Goal: Task Accomplishment & Management: Manage account settings

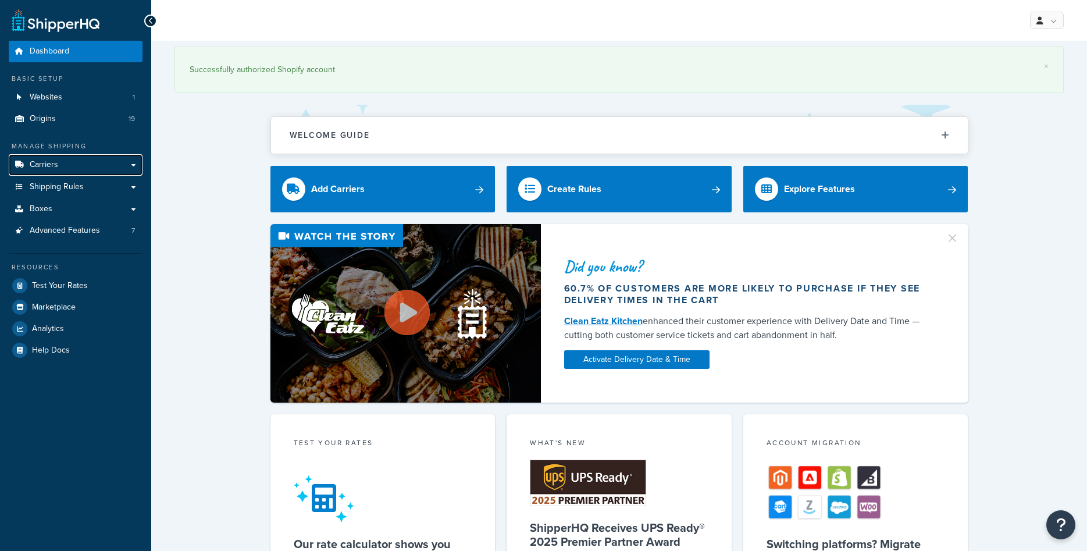
click at [51, 166] on span "Carriers" at bounding box center [44, 165] width 28 height 10
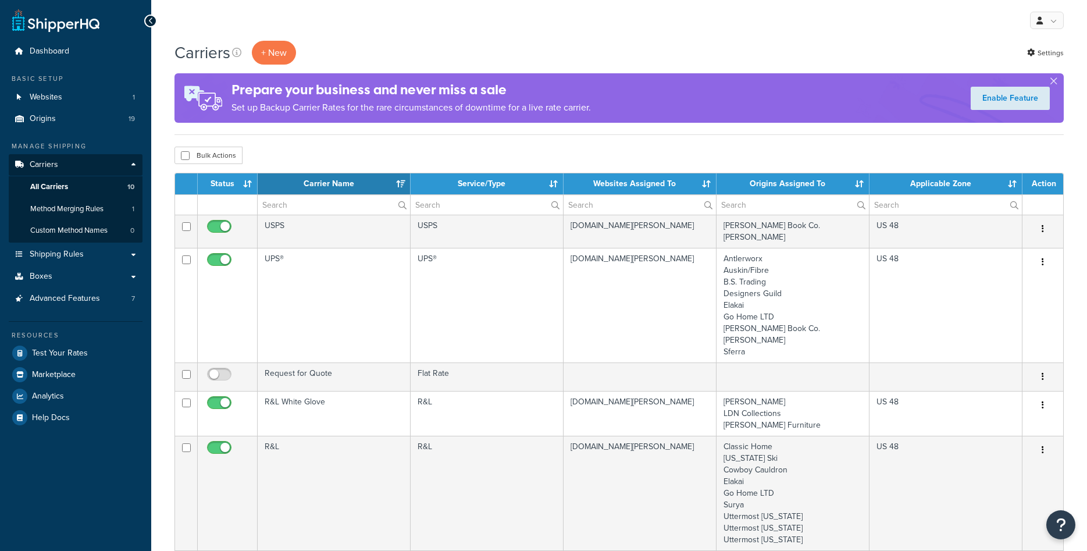
select select "15"
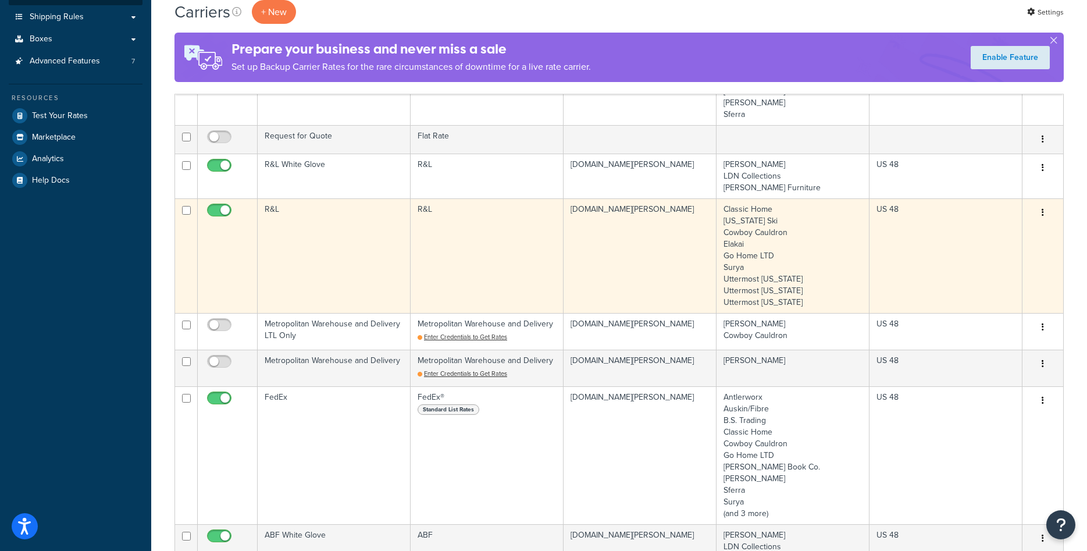
click at [305, 247] on td "R&L" at bounding box center [334, 255] width 153 height 115
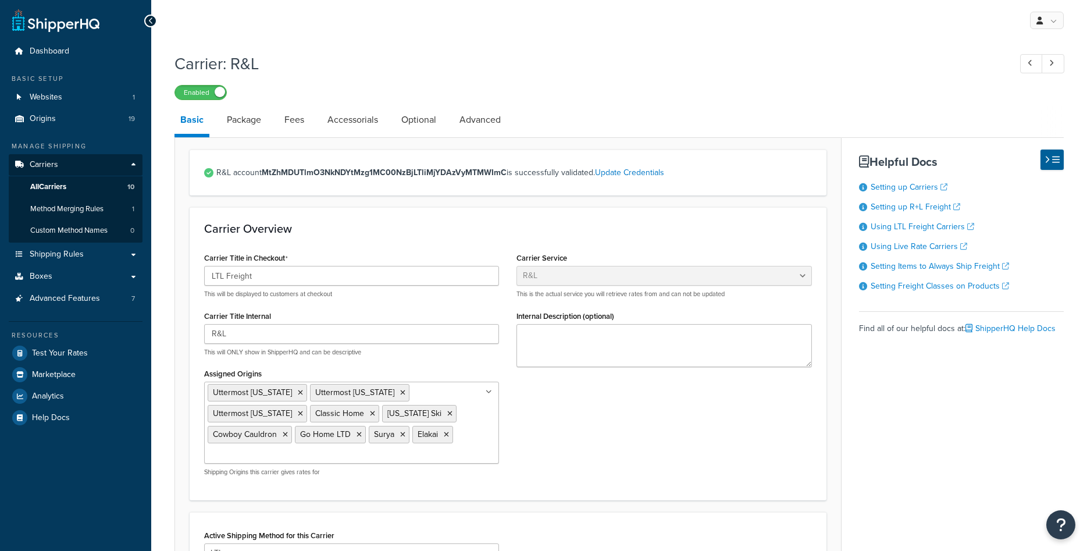
select select "rlFreight"
click at [252, 119] on link "Package" at bounding box center [244, 120] width 46 height 28
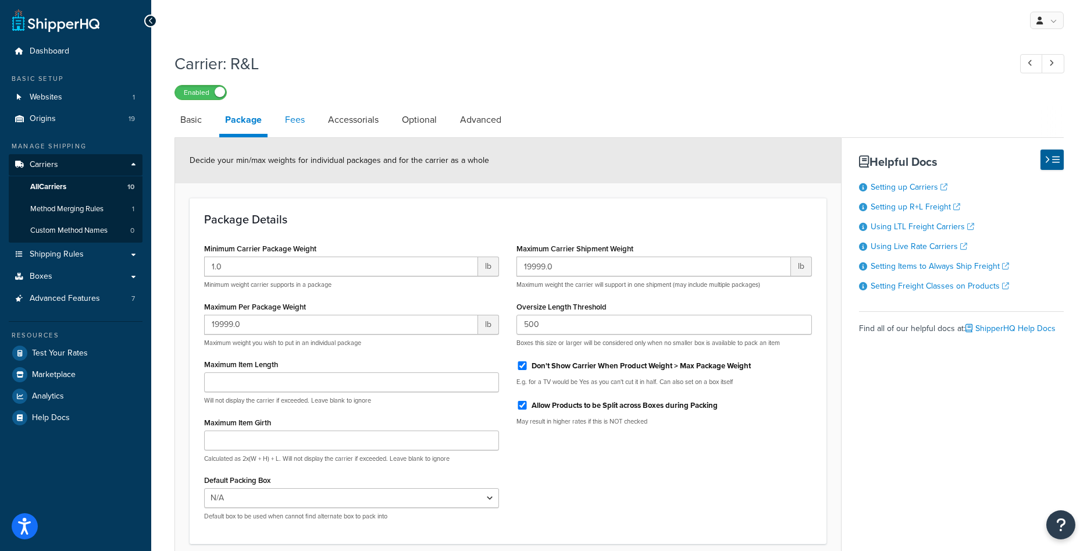
click at [298, 124] on link "Fees" at bounding box center [294, 120] width 31 height 28
select select "AFTER"
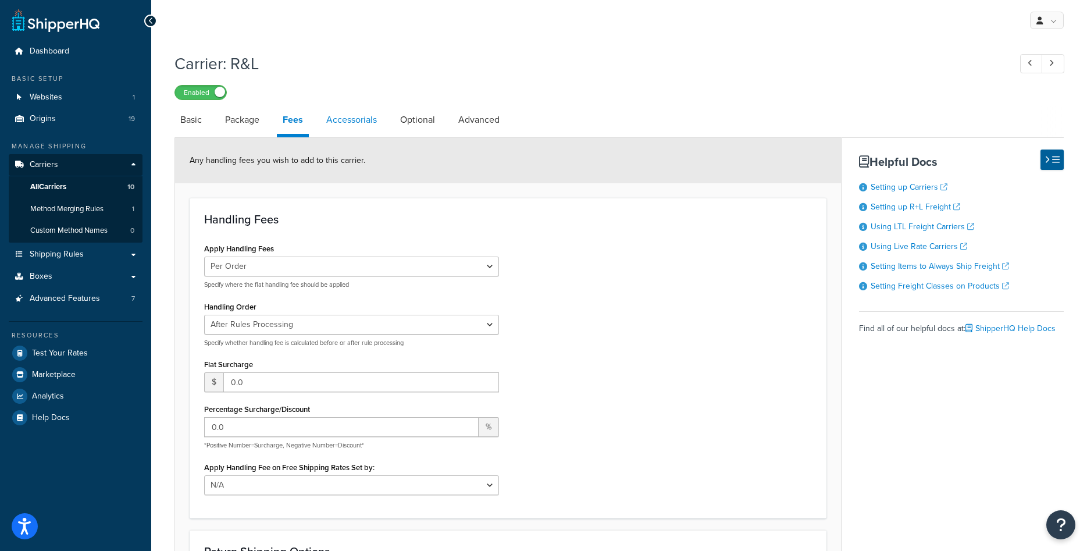
click at [340, 121] on link "Accessorials" at bounding box center [351, 120] width 62 height 28
select select "residential"
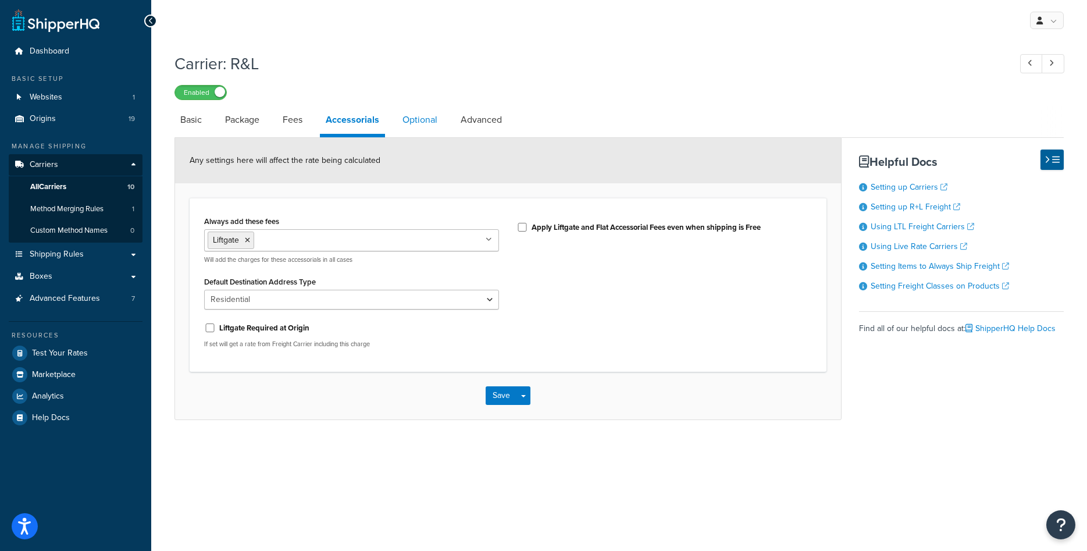
click at [413, 126] on link "Optional" at bounding box center [420, 120] width 47 height 28
select select "55"
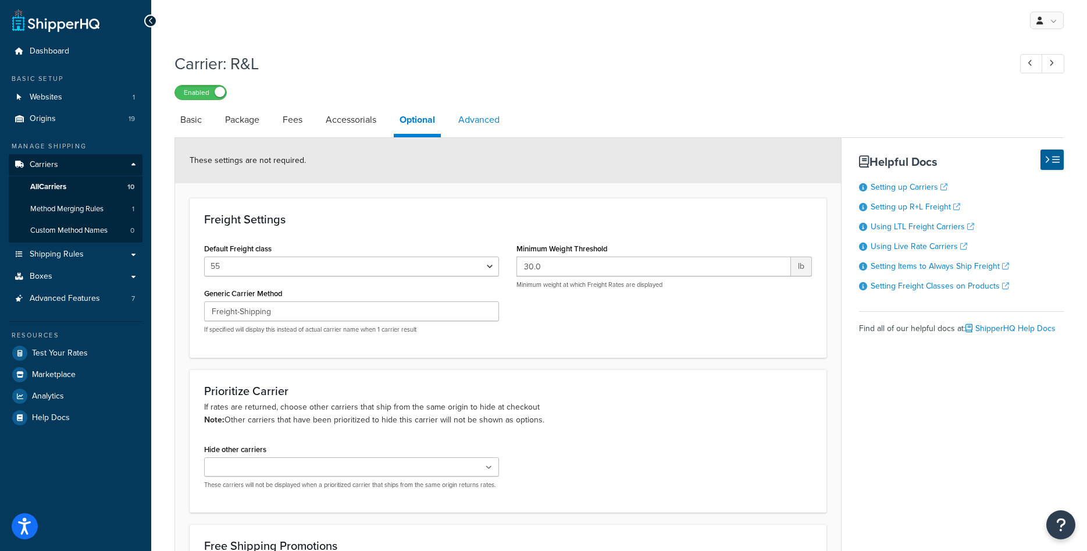
click at [484, 131] on link "Advanced" at bounding box center [478, 120] width 53 height 28
select select "false"
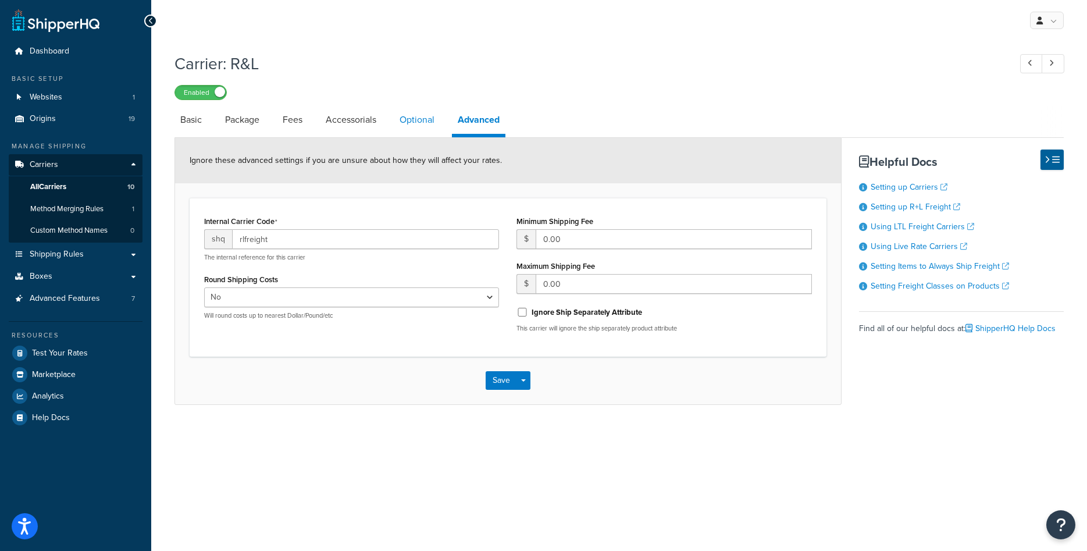
click at [412, 124] on link "Optional" at bounding box center [417, 120] width 47 height 28
select select "55"
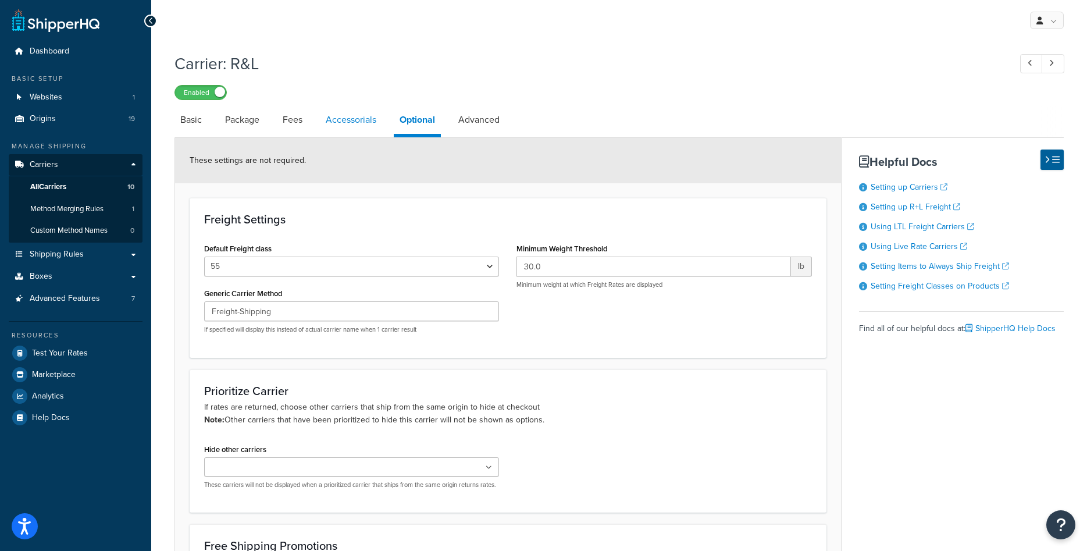
click at [336, 129] on link "Accessorials" at bounding box center [351, 120] width 62 height 28
select select "residential"
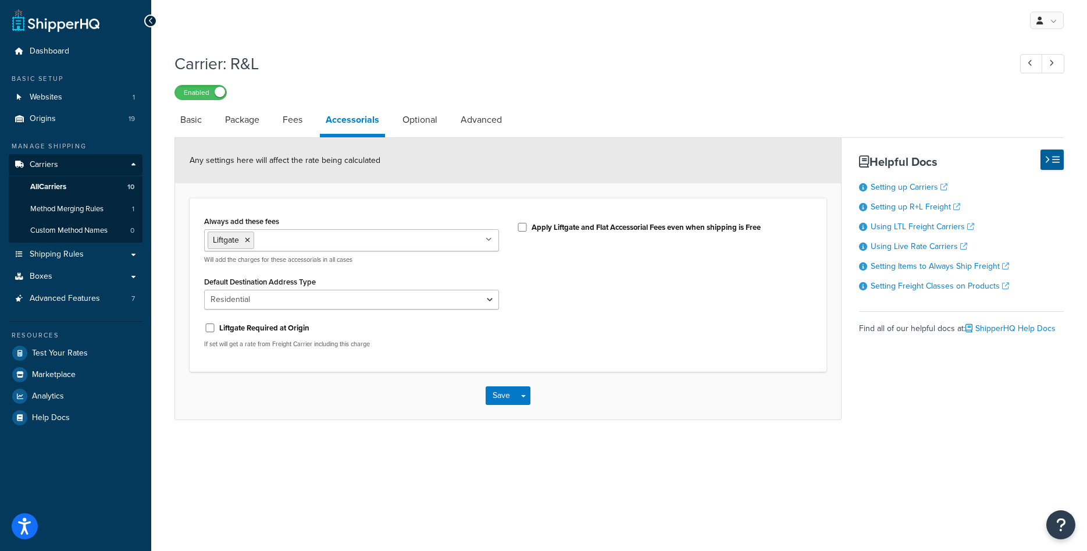
click at [323, 239] on input "Always add these fees" at bounding box center [308, 239] width 103 height 13
click at [249, 240] on icon at bounding box center [247, 240] width 5 height 7
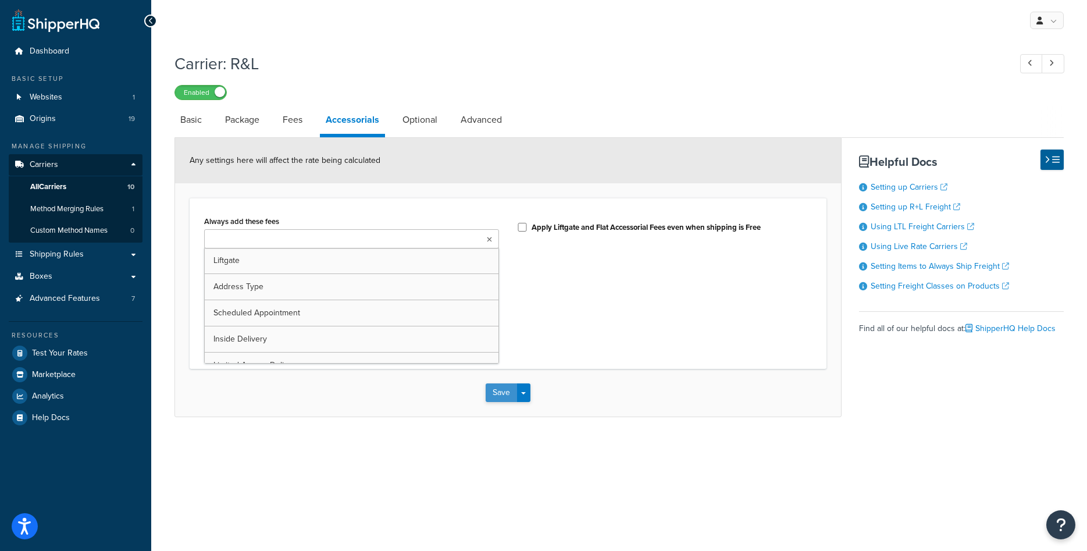
click at [493, 388] on button "Save" at bounding box center [501, 392] width 31 height 19
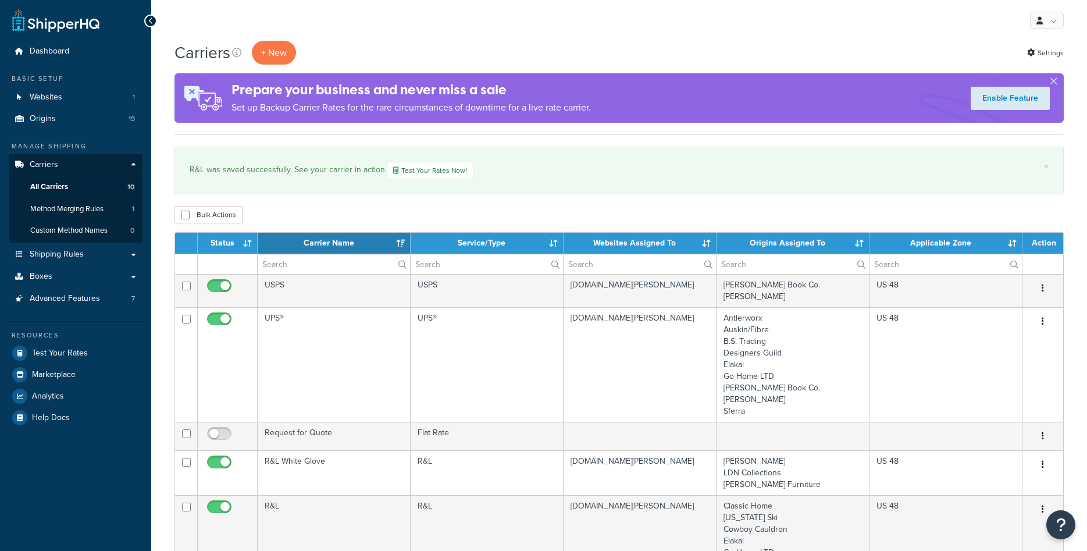
select select "15"
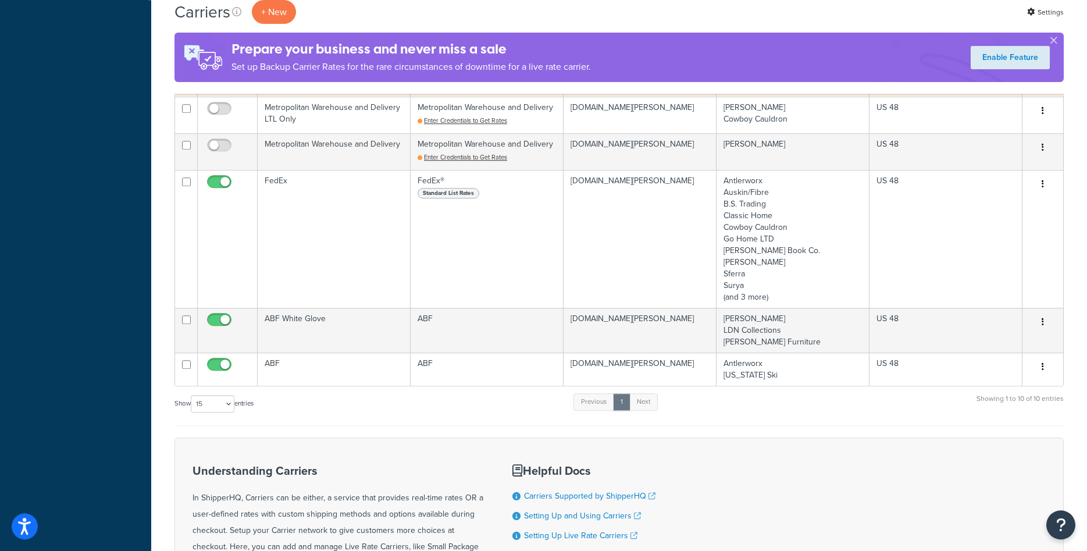
scroll to position [534, 0]
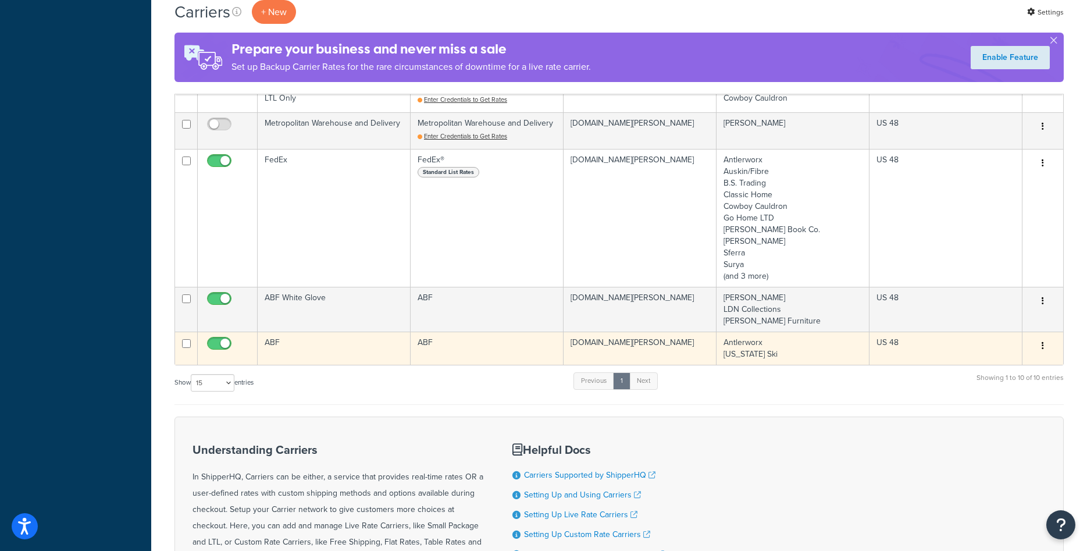
click at [330, 347] on td "ABF" at bounding box center [334, 347] width 153 height 33
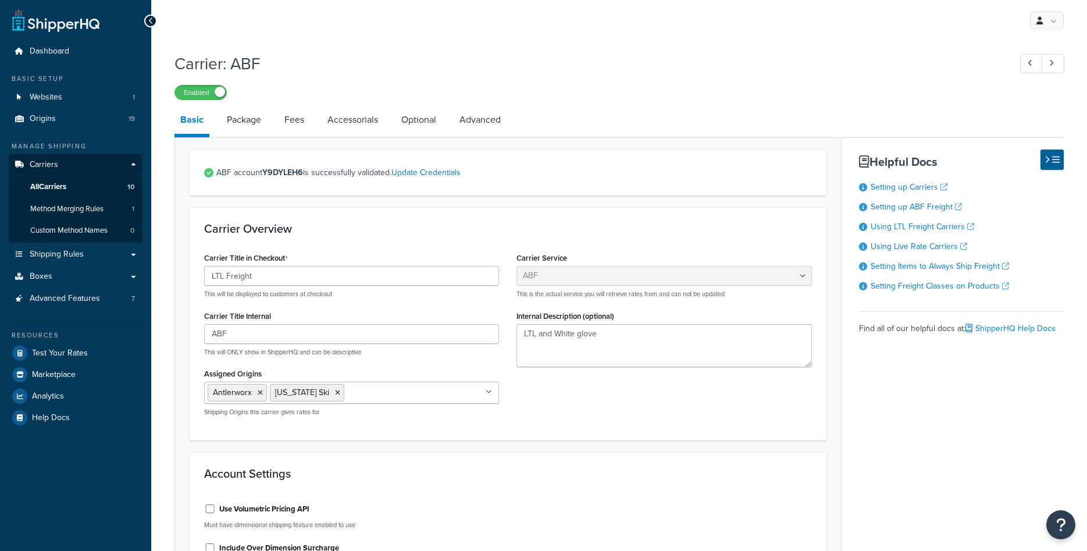
select select "abfFreight"
click at [355, 124] on link "Accessorials" at bounding box center [353, 120] width 62 height 28
select select "residential"
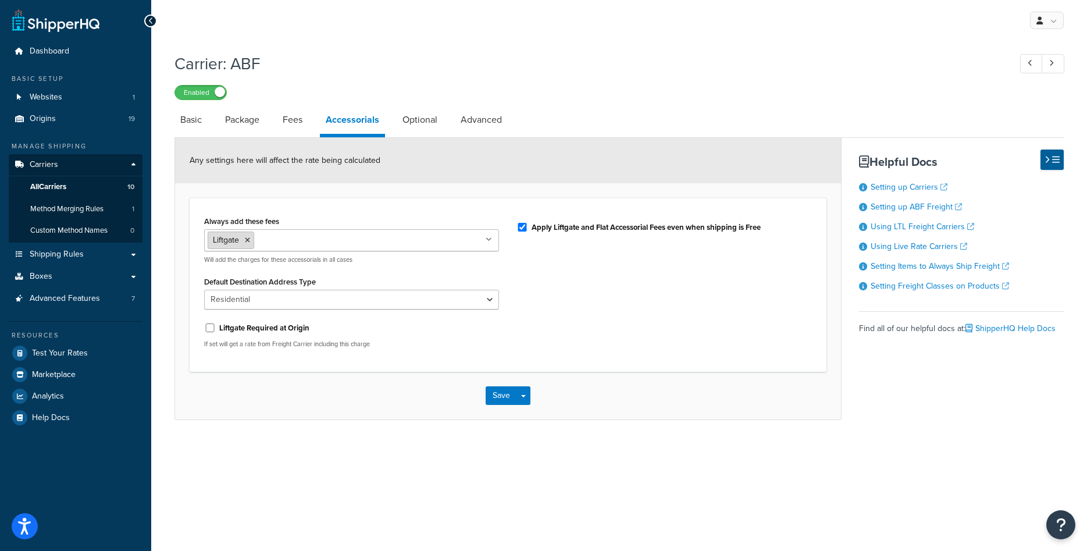
click at [247, 245] on li "Liftgate" at bounding box center [231, 239] width 47 height 17
click at [251, 242] on li "Liftgate" at bounding box center [231, 239] width 47 height 17
click at [249, 240] on icon at bounding box center [247, 240] width 5 height 7
click at [561, 297] on div "Always add these fees Liftgate Address Type Scheduled Appointment Inside Delive…" at bounding box center [507, 283] width 625 height 141
click at [505, 395] on button "Save" at bounding box center [501, 392] width 31 height 19
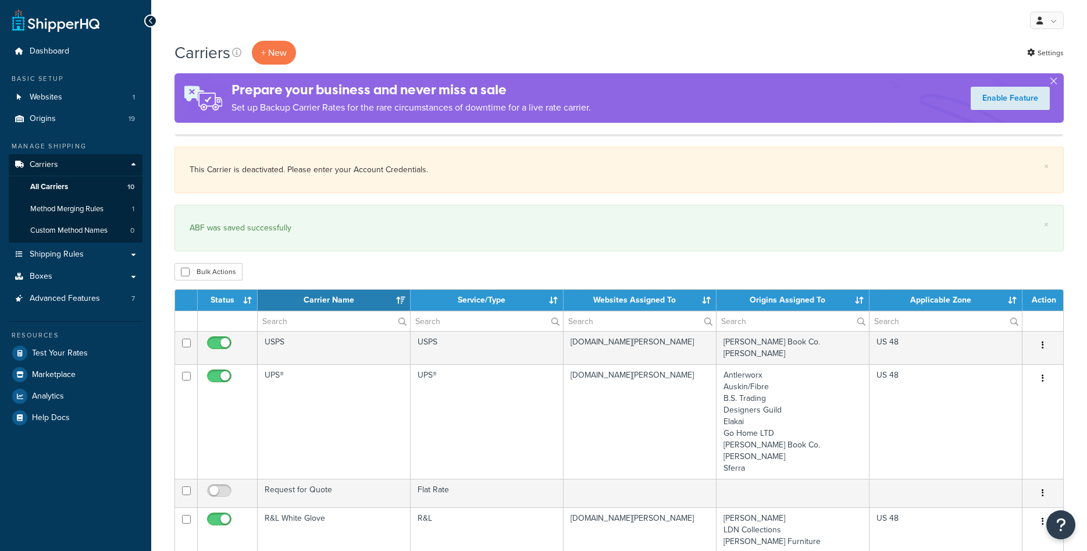
select select "15"
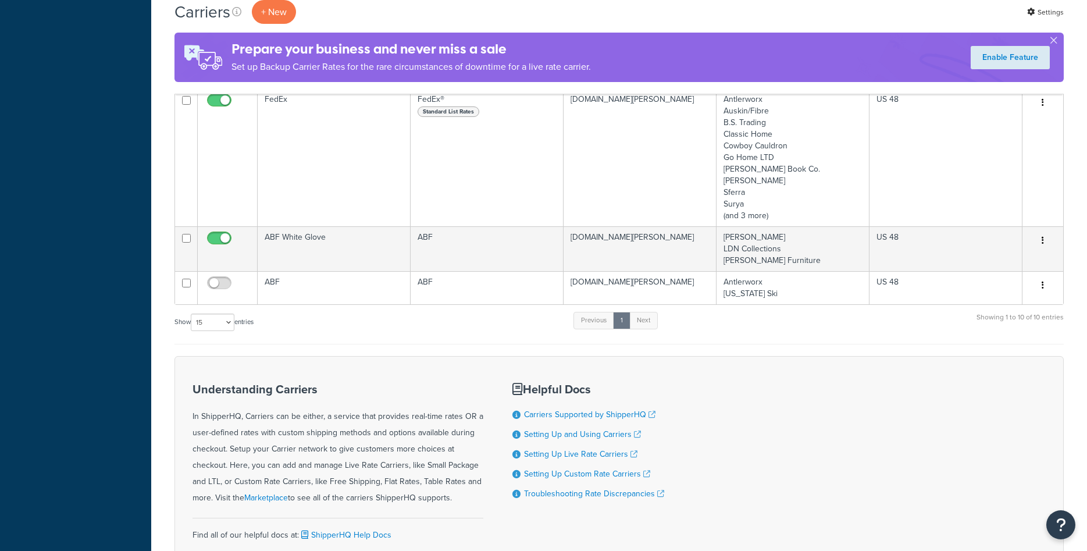
scroll to position [652, 0]
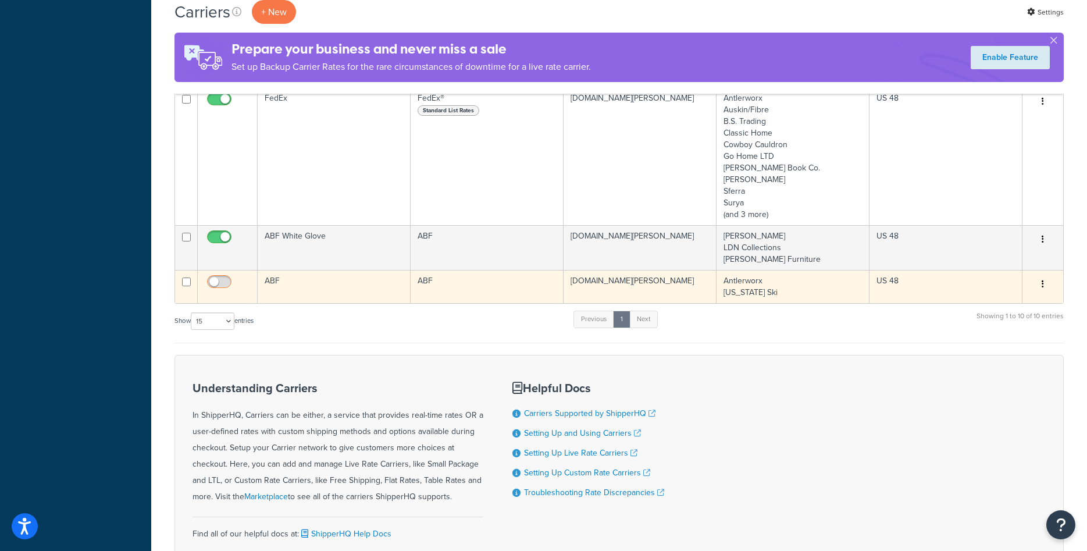
click at [223, 284] on input "checkbox" at bounding box center [221, 284] width 32 height 15
checkbox input "true"
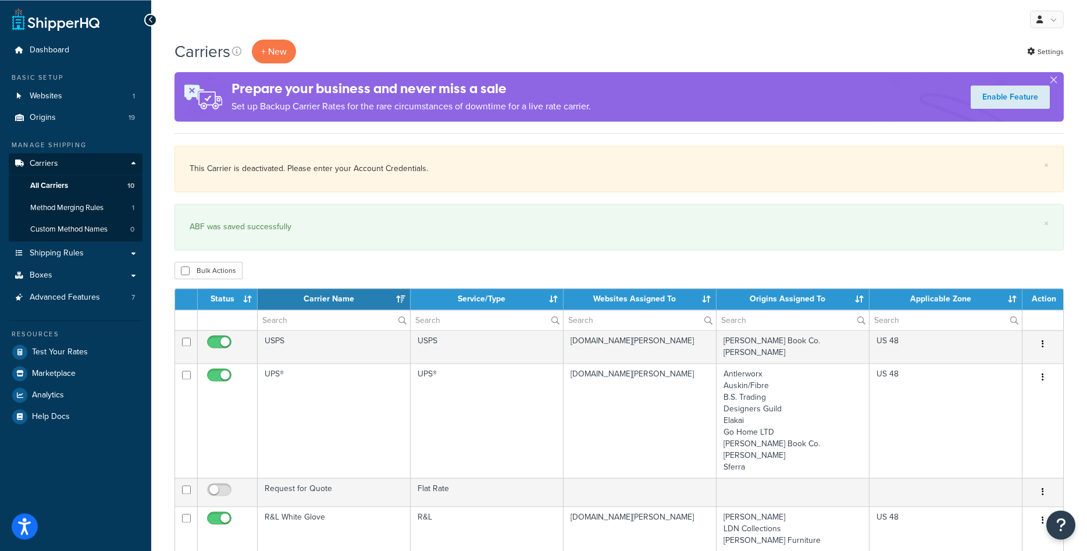
scroll to position [0, 0]
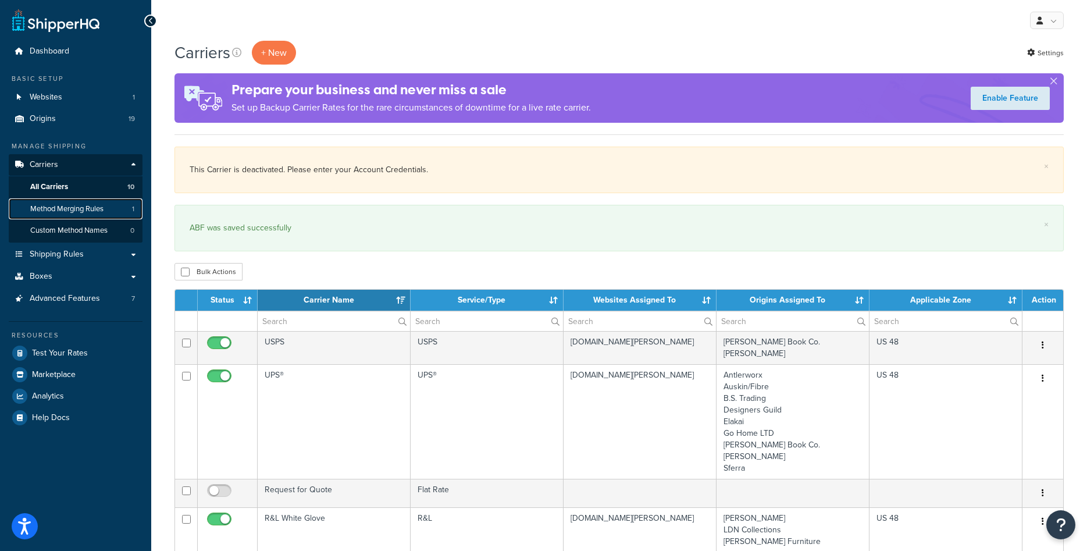
click at [83, 208] on span "Method Merging Rules" at bounding box center [66, 209] width 73 height 10
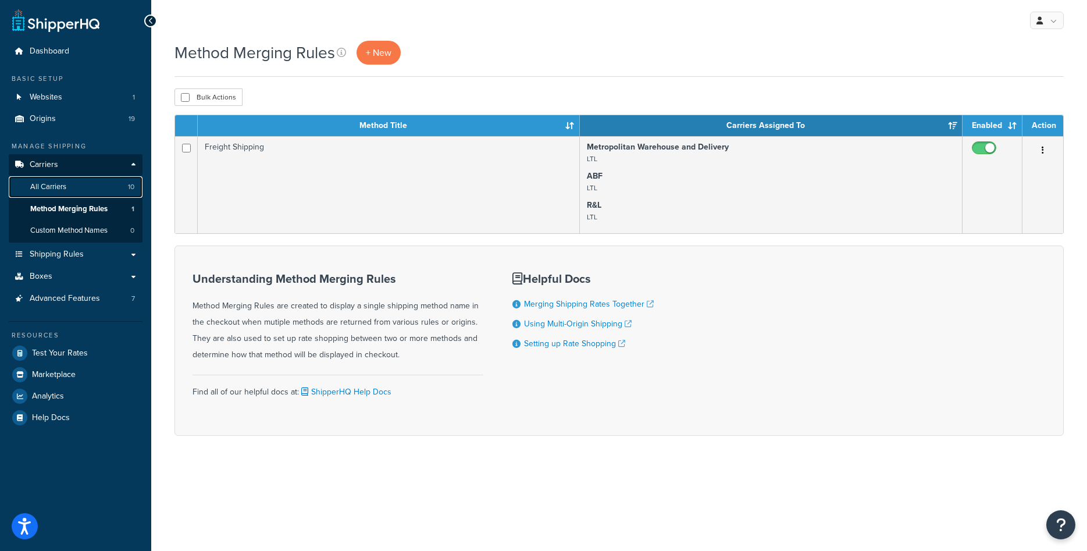
click at [56, 190] on span "All Carriers" at bounding box center [48, 187] width 36 height 10
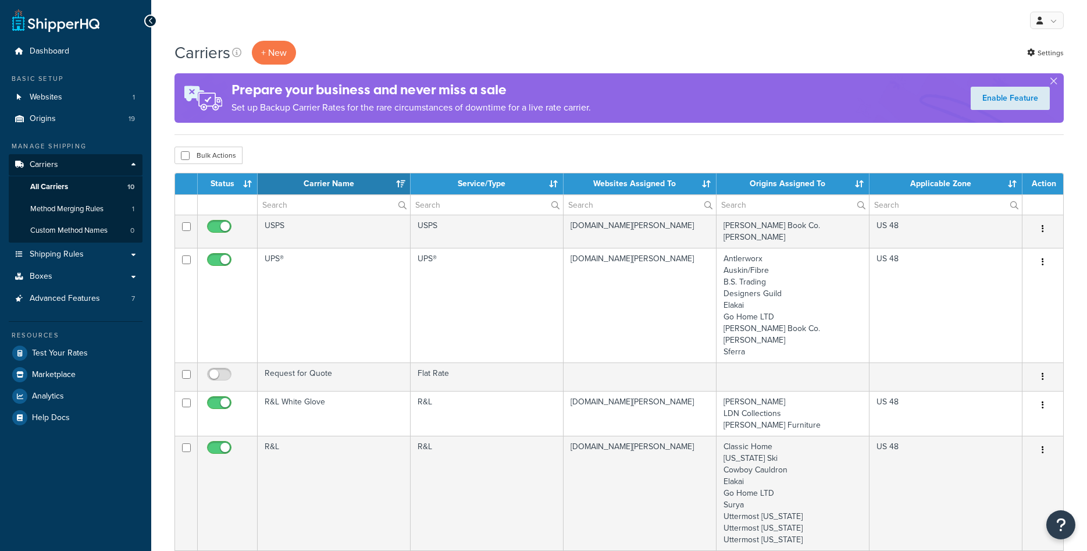
select select "15"
click at [60, 115] on link "Origins 19" at bounding box center [76, 119] width 134 height 22
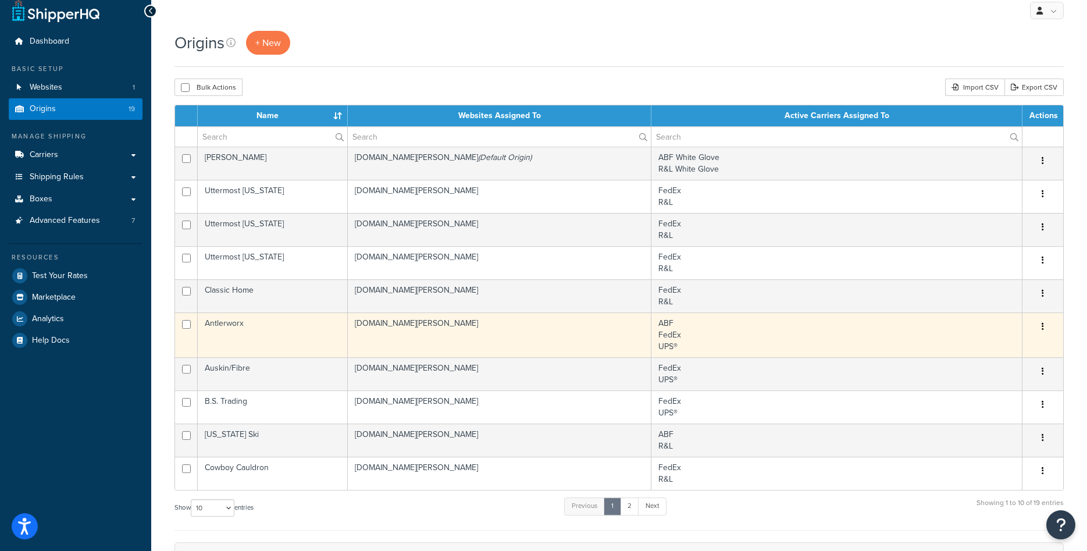
scroll to position [59, 0]
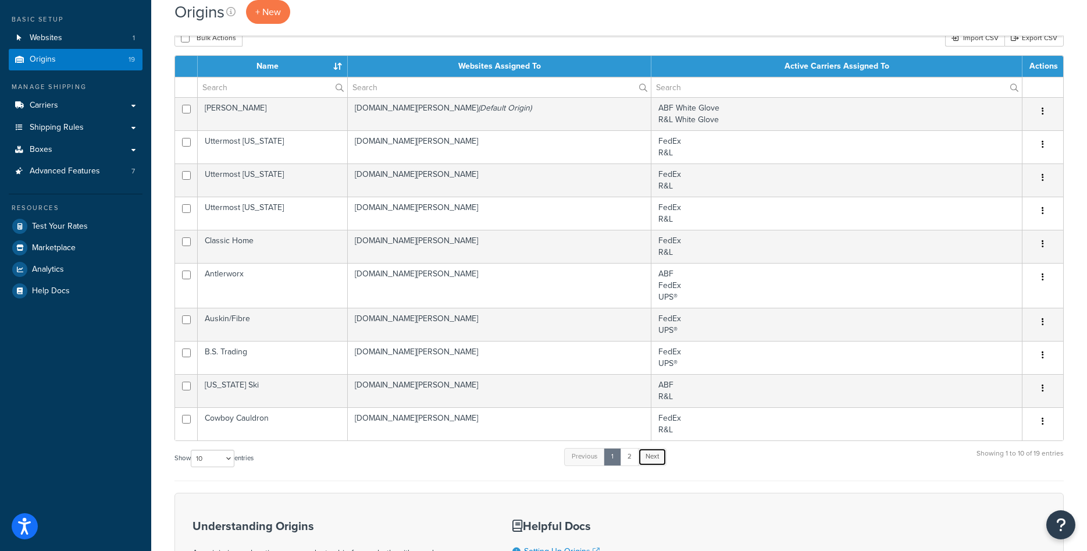
click at [655, 462] on link "Next" at bounding box center [652, 456] width 28 height 17
